Goal: Transaction & Acquisition: Book appointment/travel/reservation

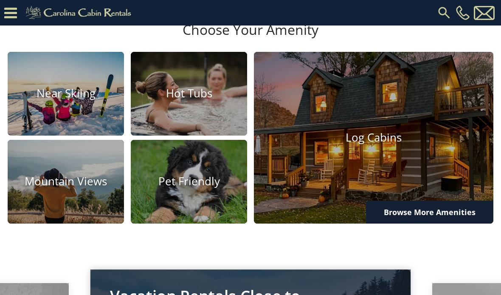
scroll to position [492, 0]
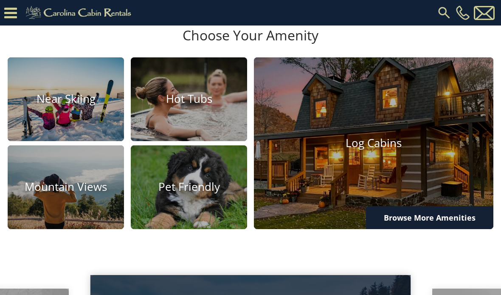
click at [180, 141] on img at bounding box center [189, 99] width 116 height 84
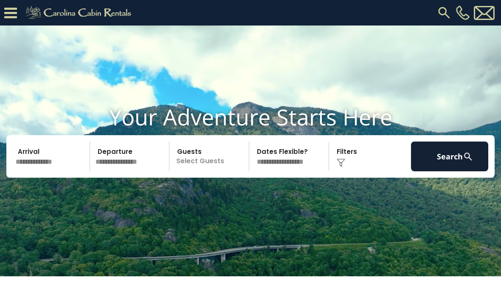
scroll to position [523, 0]
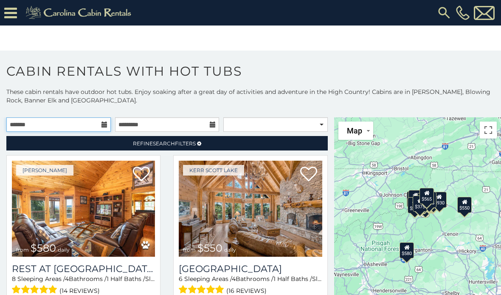
click at [24, 123] on input "text" at bounding box center [58, 124] width 104 height 14
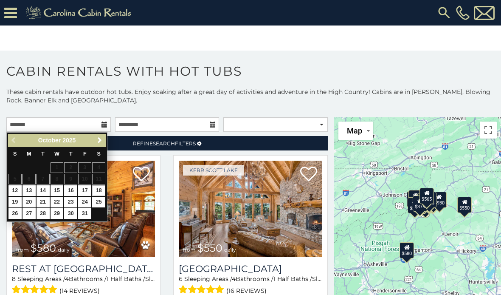
click at [97, 187] on link "18" at bounding box center [98, 190] width 13 height 11
type input "**********"
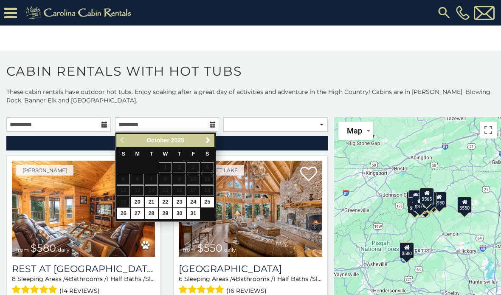
click at [161, 200] on link "22" at bounding box center [165, 202] width 13 height 11
type input "**********"
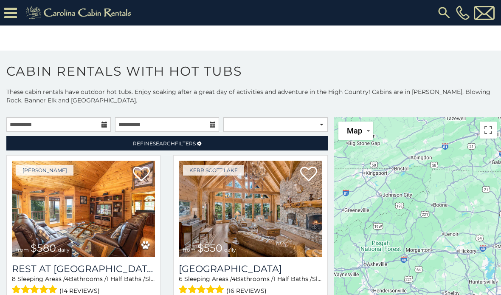
click at [57, 142] on link "Refine Search Filters" at bounding box center [166, 143] width 321 height 14
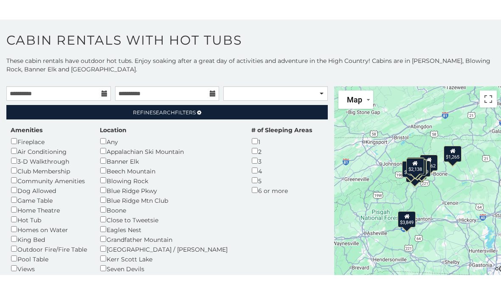
scroll to position [11, 0]
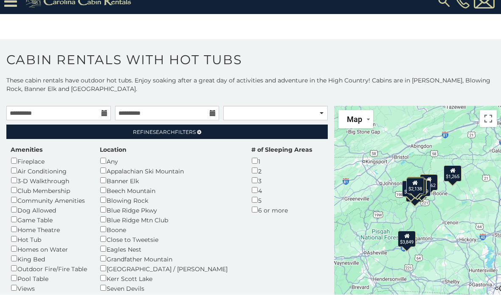
scroll to position [25, 0]
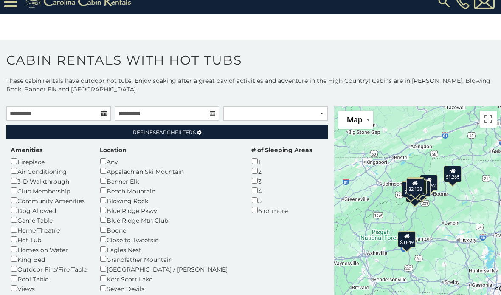
click at [118, 125] on link "Refine Search Filters" at bounding box center [166, 132] width 321 height 14
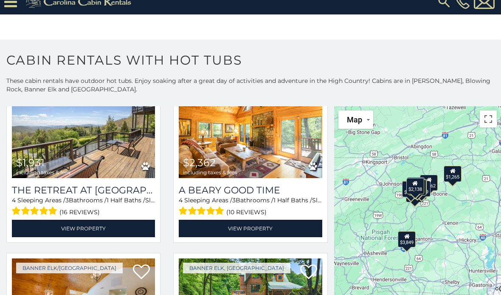
scroll to position [243, 0]
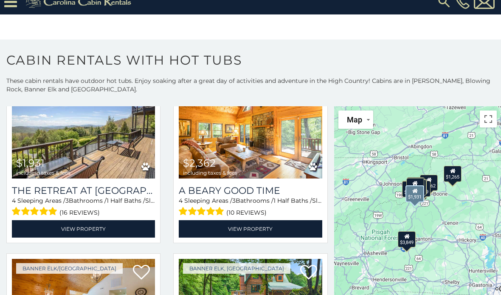
click at [14, 131] on img at bounding box center [83, 130] width 143 height 96
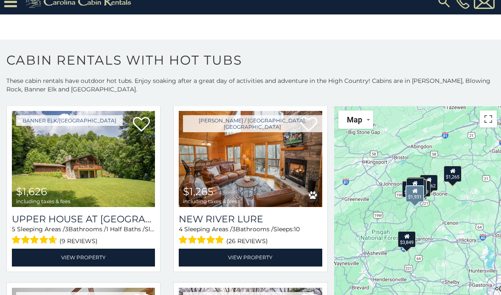
scroll to position [568, 0]
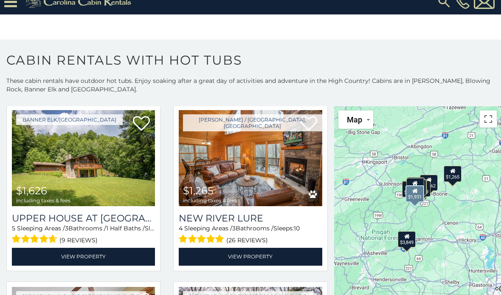
click at [229, 168] on img at bounding box center [250, 158] width 143 height 96
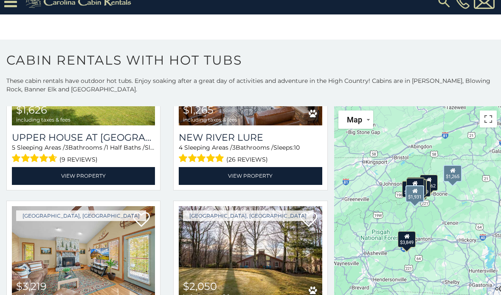
scroll to position [648, 0]
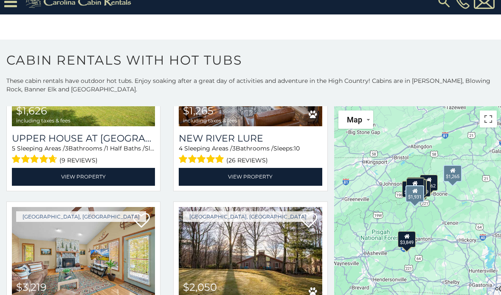
scroll to position [17, 0]
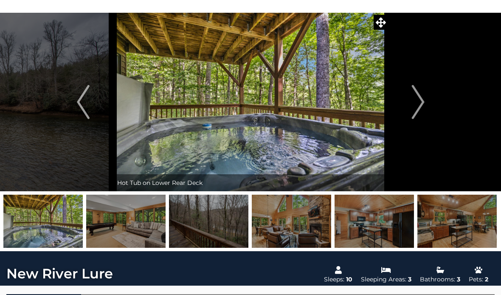
scroll to position [8, 0]
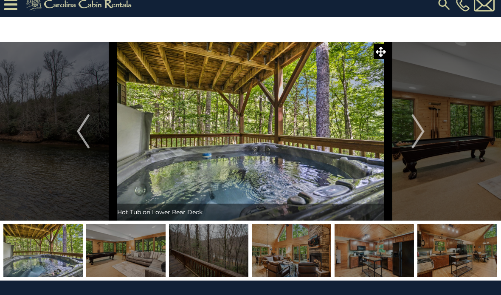
click at [414, 127] on img "Next" at bounding box center [417, 131] width 13 height 34
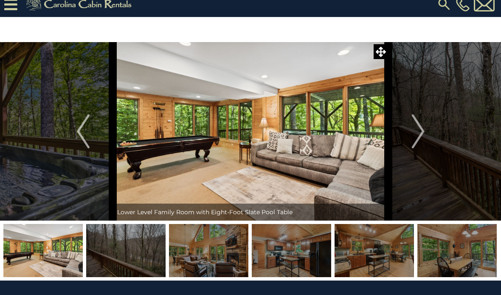
click at [412, 127] on img "Next" at bounding box center [417, 131] width 13 height 34
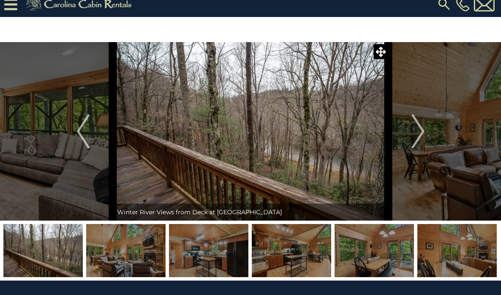
click at [413, 132] on img "Next" at bounding box center [417, 131] width 13 height 34
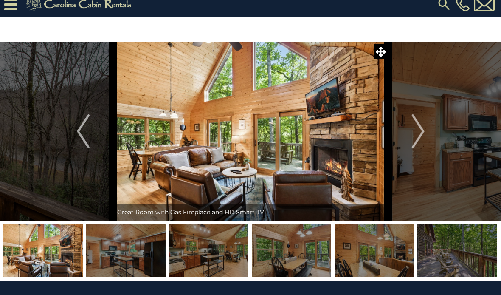
click at [411, 132] on button "Next" at bounding box center [417, 131] width 59 height 178
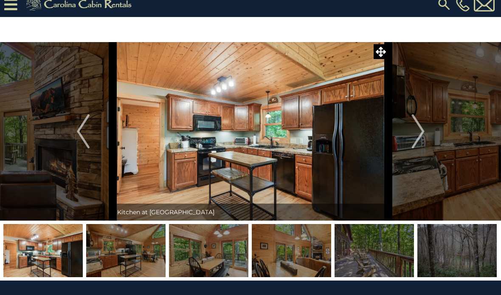
click at [414, 130] on img "Next" at bounding box center [417, 131] width 13 height 34
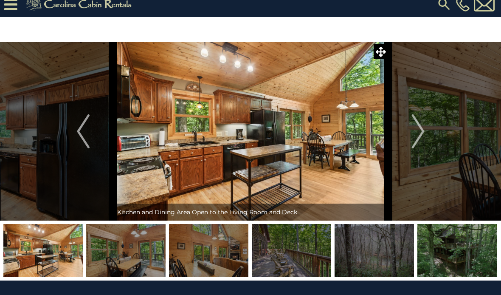
click at [416, 129] on img "Next" at bounding box center [417, 131] width 13 height 34
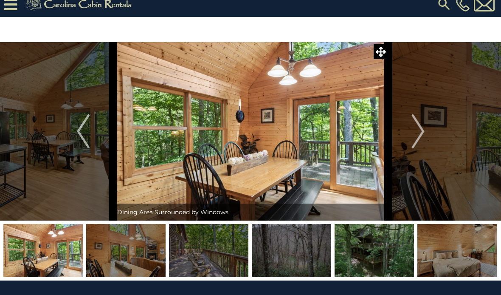
click at [417, 130] on img "Next" at bounding box center [417, 131] width 13 height 34
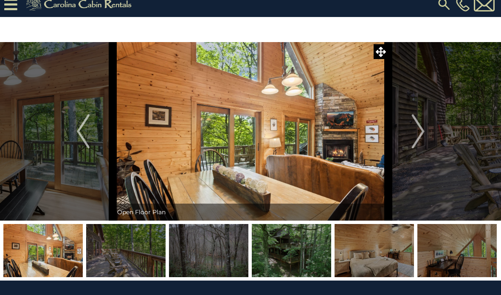
click at [414, 135] on img "Next" at bounding box center [417, 131] width 13 height 34
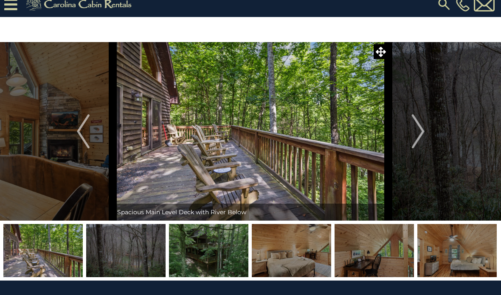
click at [413, 135] on img "Next" at bounding box center [417, 131] width 13 height 34
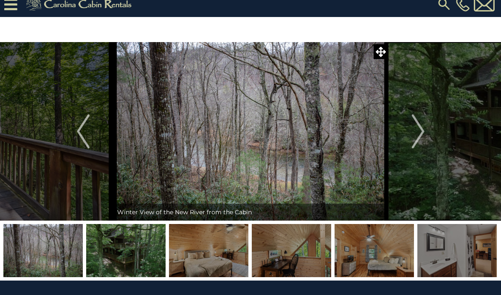
click at [424, 131] on img "Next" at bounding box center [417, 131] width 13 height 34
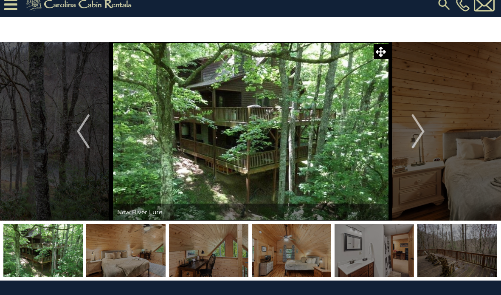
click at [412, 137] on img "Next" at bounding box center [417, 131] width 13 height 34
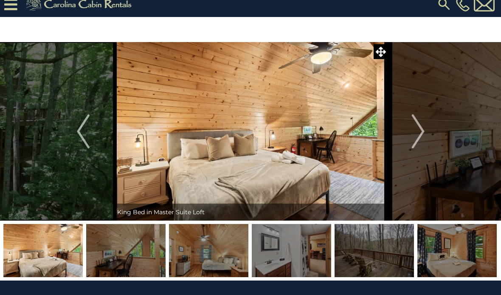
click at [411, 137] on button "Next" at bounding box center [417, 131] width 59 height 178
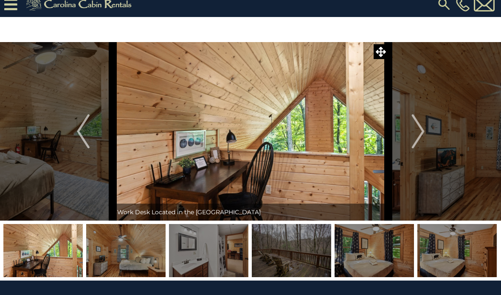
click at [415, 135] on img "Next" at bounding box center [417, 131] width 13 height 34
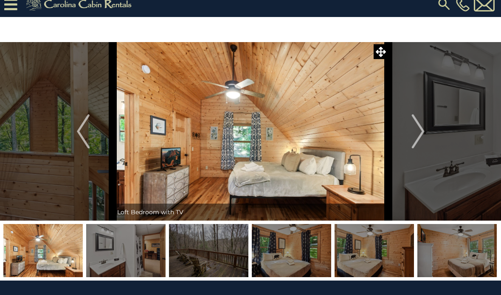
click at [418, 133] on img "Next" at bounding box center [417, 131] width 13 height 34
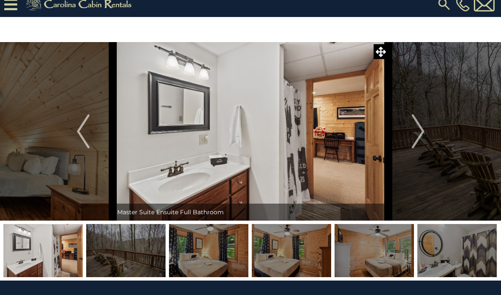
click at [417, 134] on img "Next" at bounding box center [417, 131] width 13 height 34
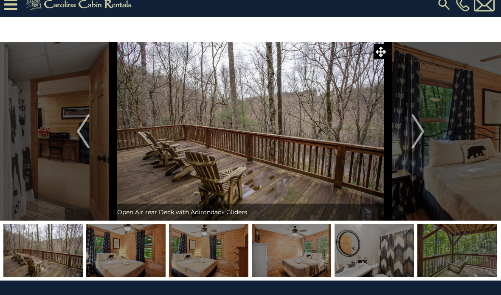
click at [416, 135] on img "Next" at bounding box center [417, 131] width 13 height 34
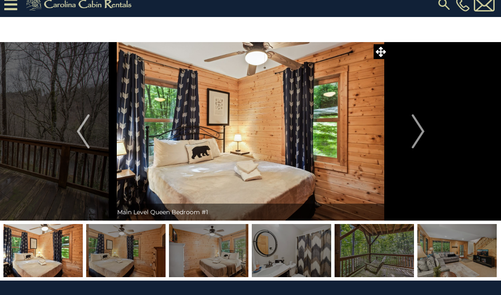
click at [416, 133] on img "Next" at bounding box center [417, 131] width 13 height 34
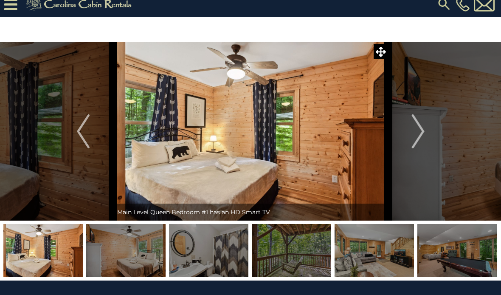
click at [416, 135] on img "Next" at bounding box center [417, 131] width 13 height 34
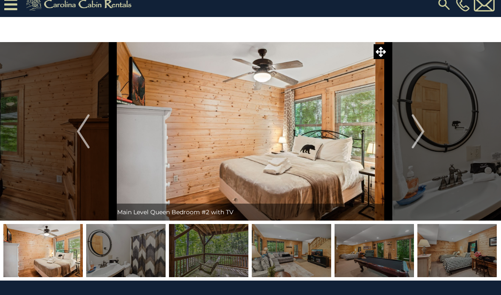
click at [417, 135] on img "Next" at bounding box center [417, 131] width 13 height 34
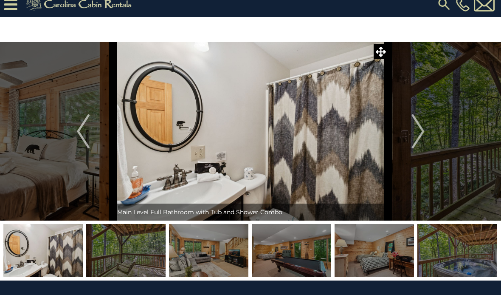
click at [421, 131] on img "Next" at bounding box center [417, 131] width 13 height 34
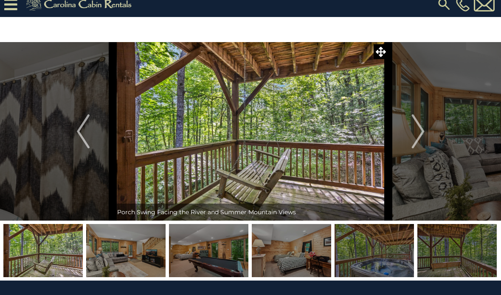
click at [415, 134] on img "Next" at bounding box center [417, 131] width 13 height 34
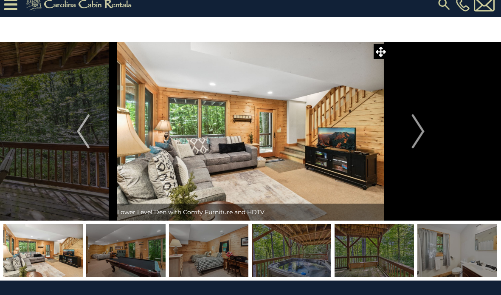
click at [415, 132] on img "Next" at bounding box center [417, 131] width 13 height 34
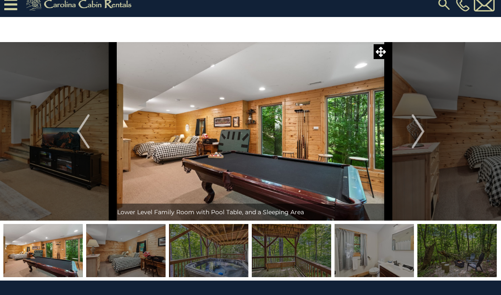
click at [416, 132] on img "Next" at bounding box center [417, 131] width 13 height 34
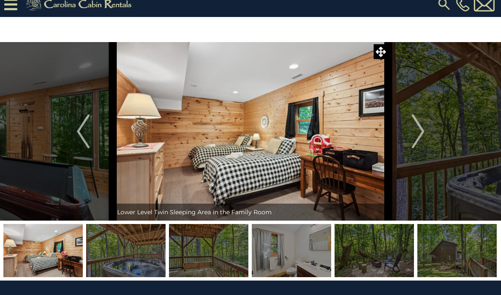
click at [414, 134] on img "Next" at bounding box center [417, 131] width 13 height 34
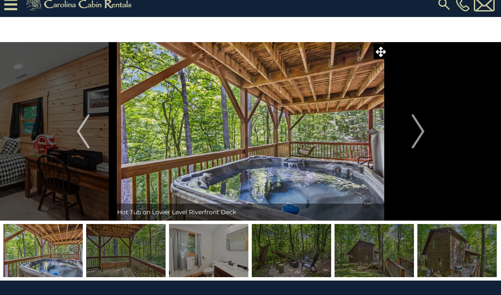
click at [416, 134] on img "Next" at bounding box center [417, 131] width 13 height 34
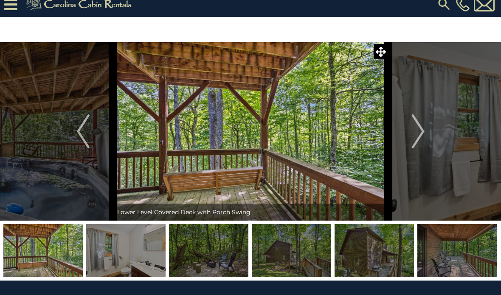
click at [422, 130] on img "Next" at bounding box center [417, 131] width 13 height 34
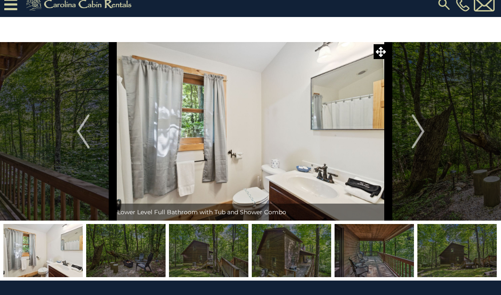
click at [420, 132] on img "Next" at bounding box center [417, 131] width 13 height 34
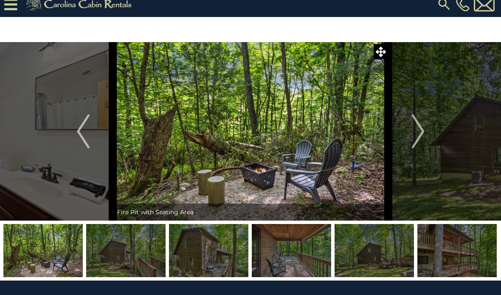
click at [418, 133] on img "Next" at bounding box center [417, 131] width 13 height 34
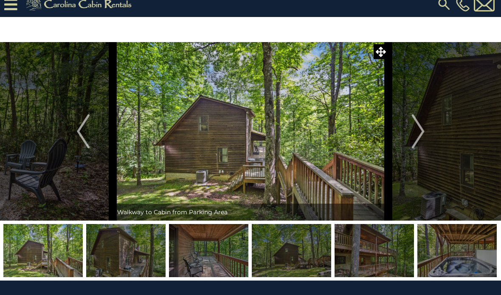
click at [414, 136] on img "Next" at bounding box center [417, 131] width 13 height 34
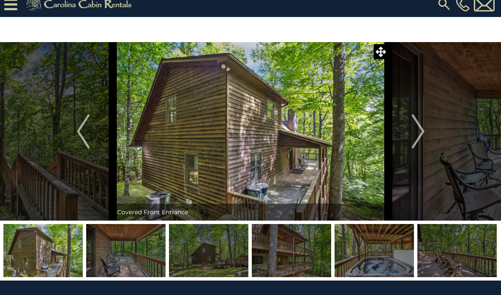
click at [415, 134] on img "Next" at bounding box center [417, 131] width 13 height 34
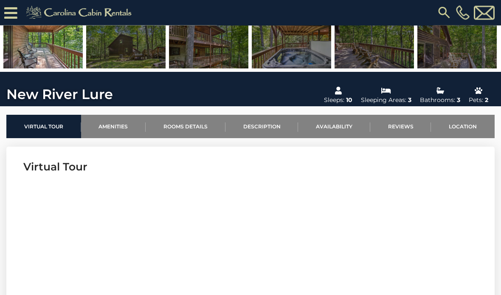
scroll to position [191, 0]
click at [405, 126] on link "Reviews" at bounding box center [400, 126] width 61 height 23
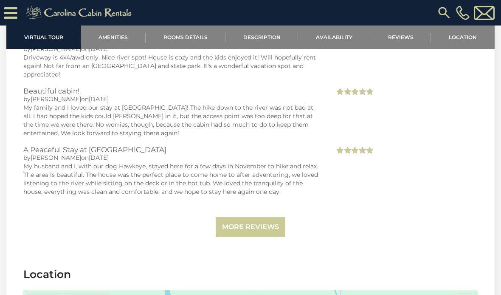
scroll to position [2145, 0]
